Goal: Find specific page/section: Find specific page/section

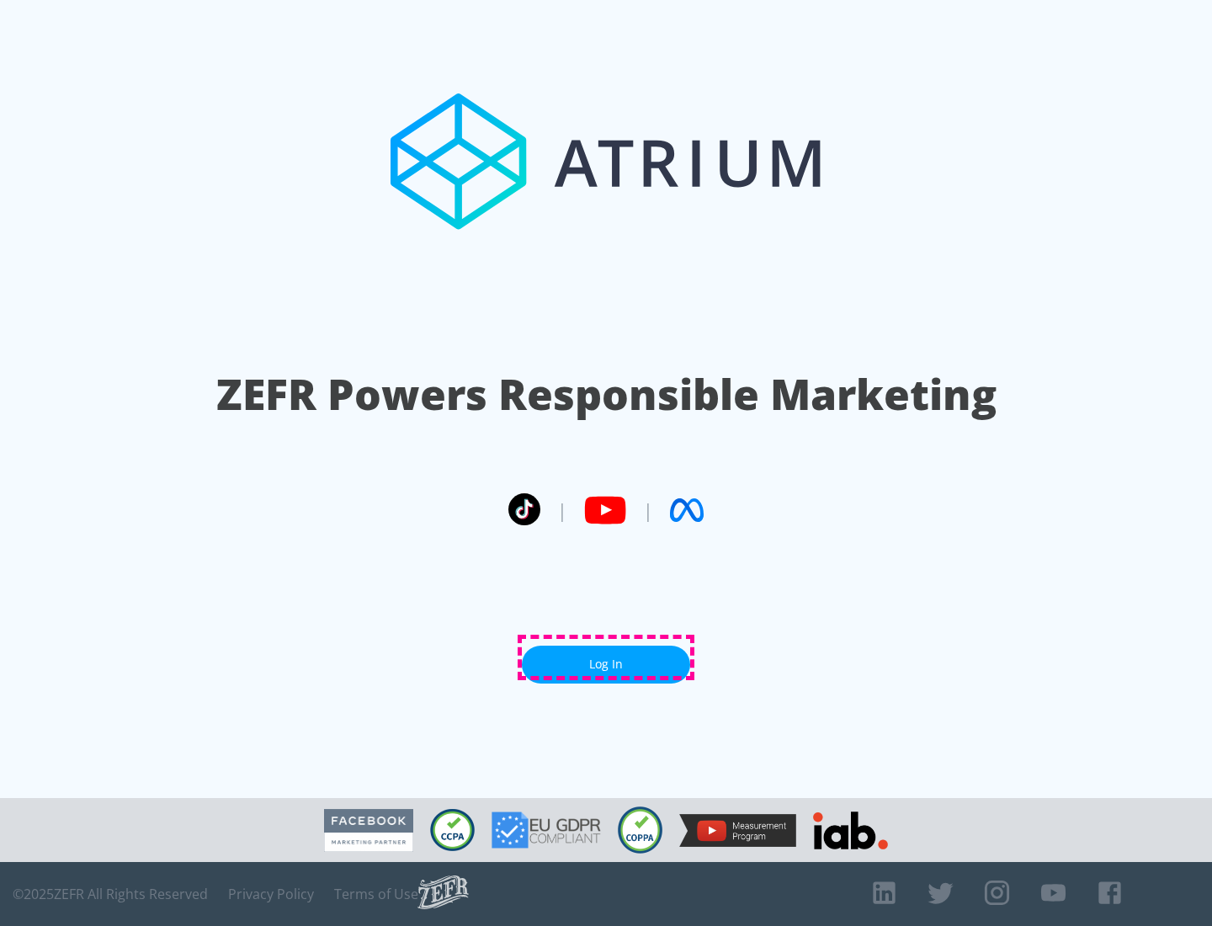
click at [606, 657] on link "Log In" at bounding box center [606, 665] width 168 height 38
